Goal: Information Seeking & Learning: Learn about a topic

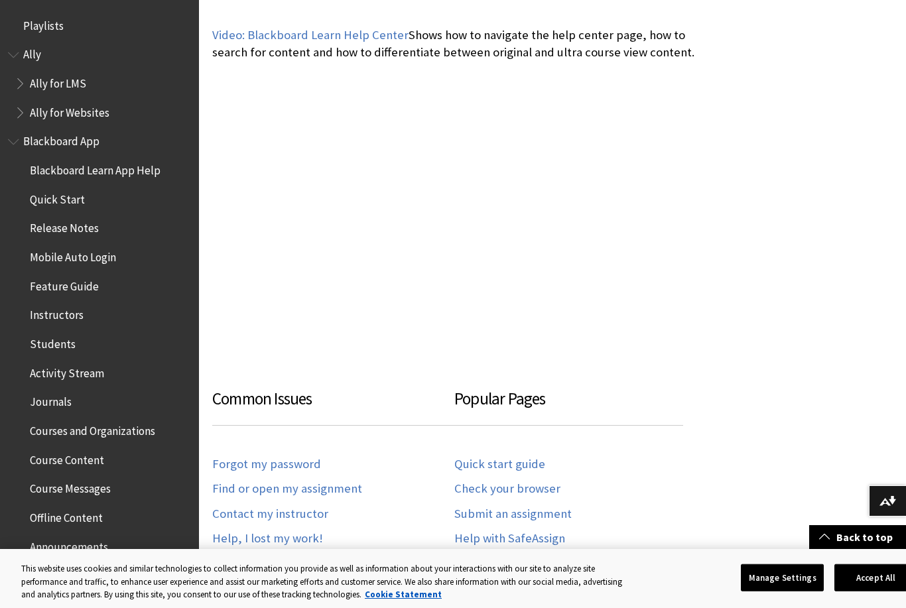
click at [72, 569] on span "Discussions" at bounding box center [57, 574] width 55 height 18
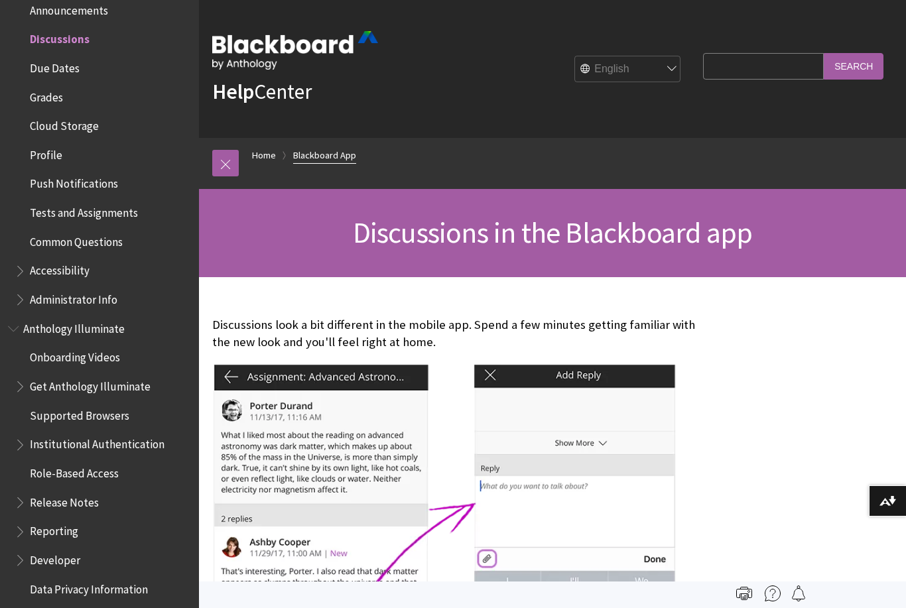
click at [336, 163] on link "Blackboard App" at bounding box center [324, 155] width 63 height 17
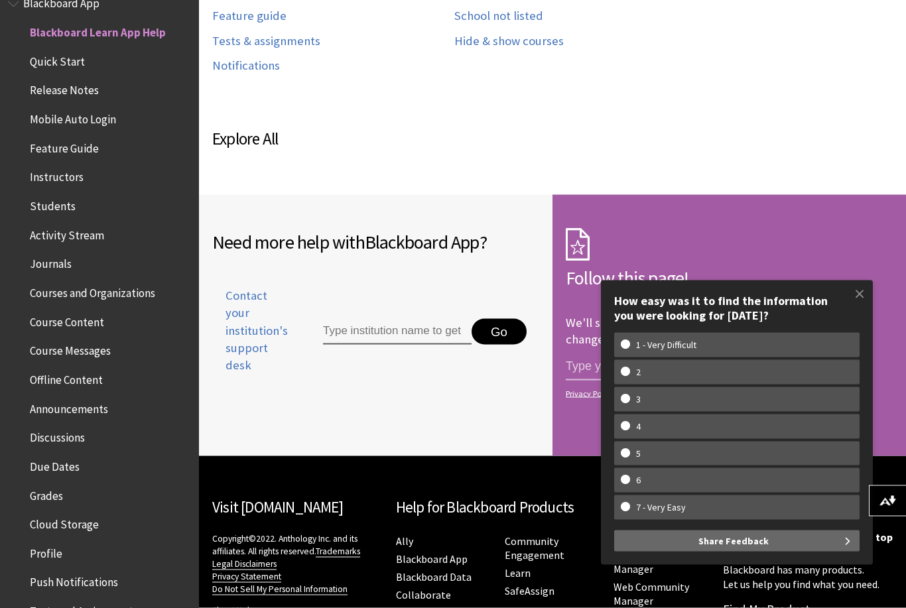
scroll to position [841, 0]
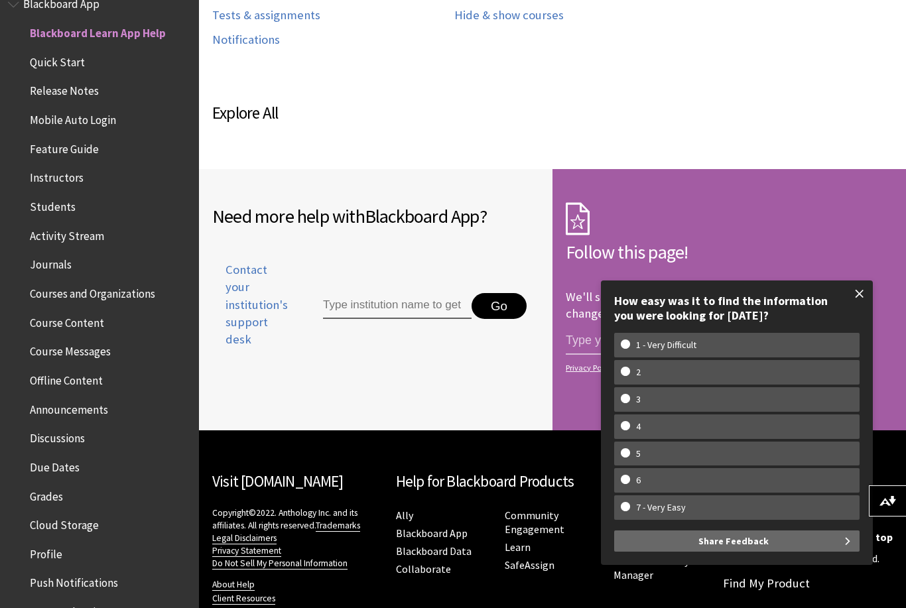
click at [869, 308] on span at bounding box center [860, 294] width 28 height 28
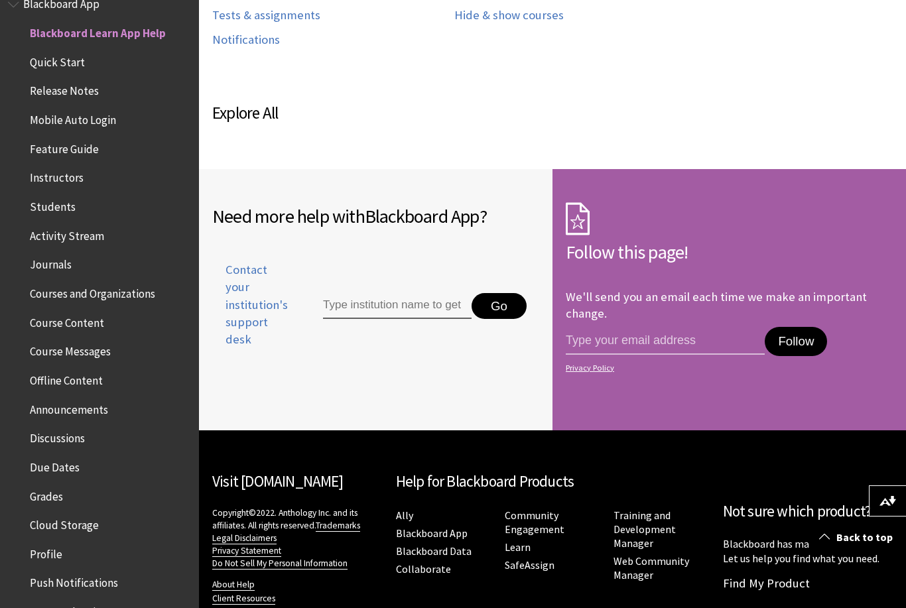
click at [79, 457] on span "Due Dates" at bounding box center [103, 468] width 177 height 23
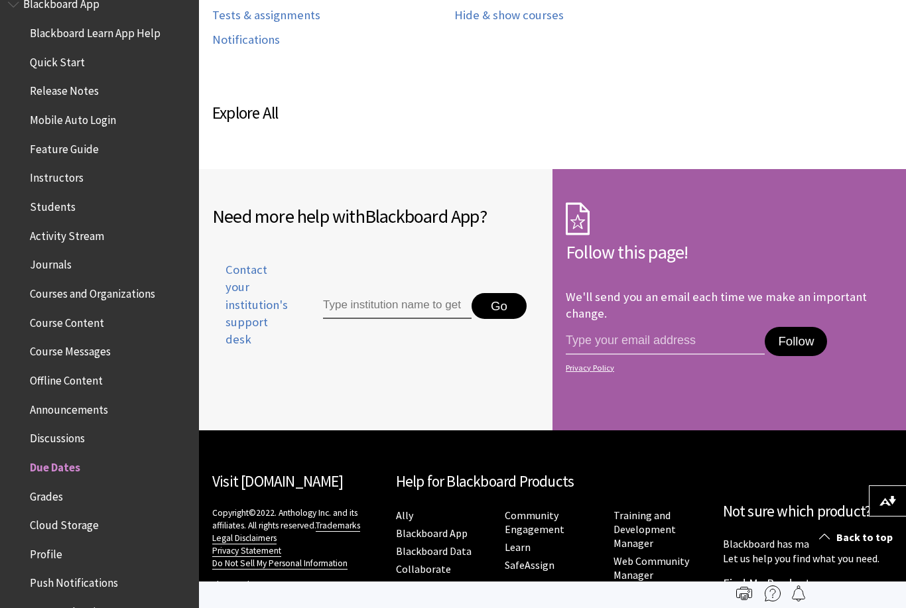
scroll to position [883, 0]
